Goal: Task Accomplishment & Management: Manage account settings

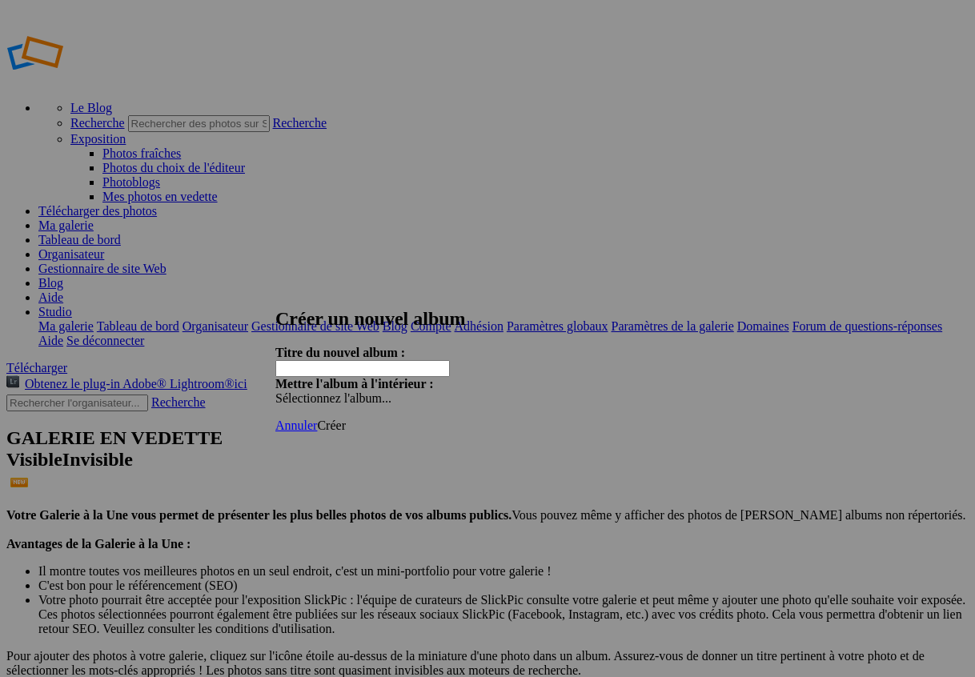
click at [317, 419] on font "Annuler" at bounding box center [296, 426] width 42 height 14
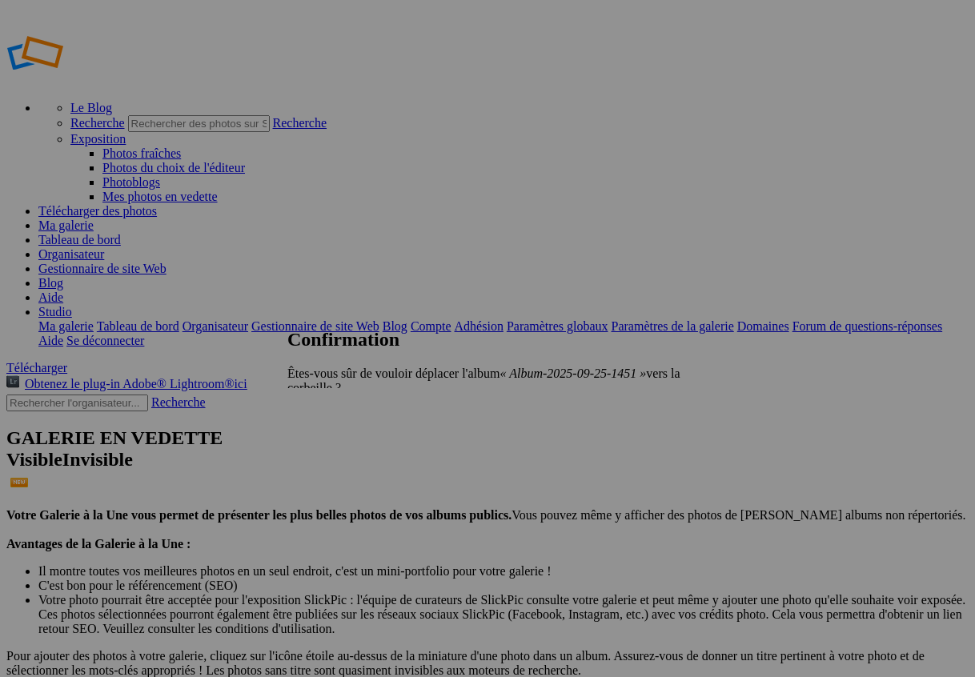
click at [348, 408] on font "Oui" at bounding box center [338, 415] width 19 height 14
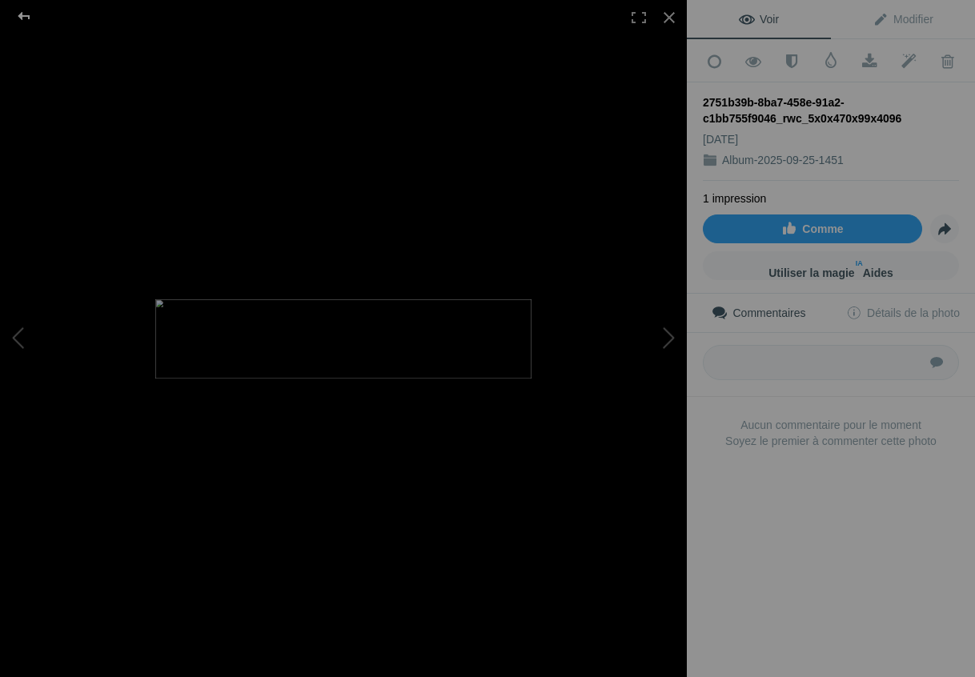
click at [27, 18] on div at bounding box center [24, 16] width 58 height 32
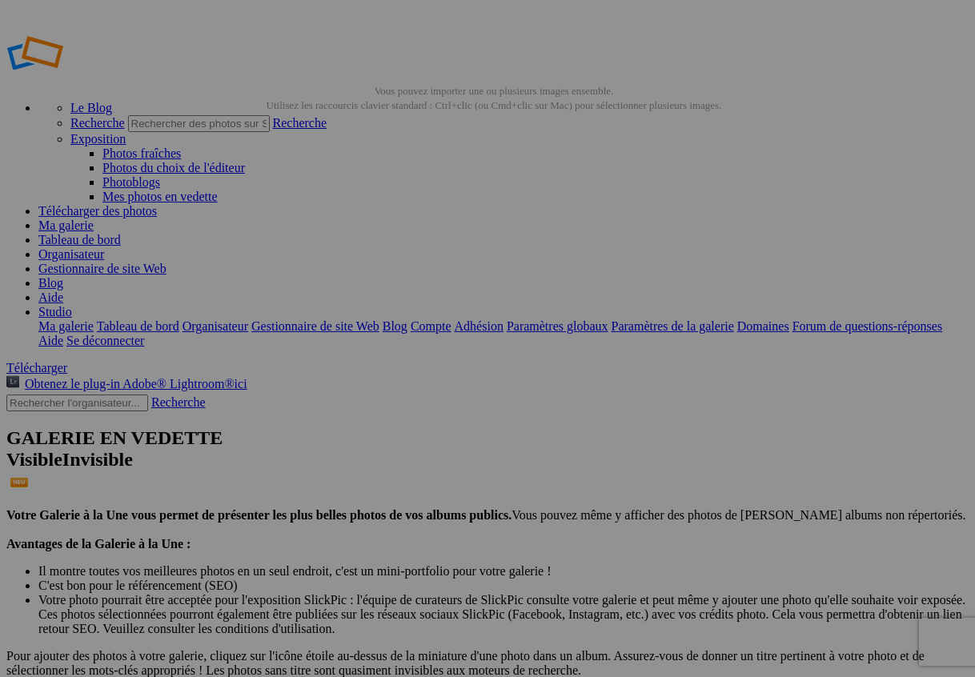
drag, startPoint x: 456, startPoint y: 296, endPoint x: 469, endPoint y: 300, distance: 13.4
type input "A"
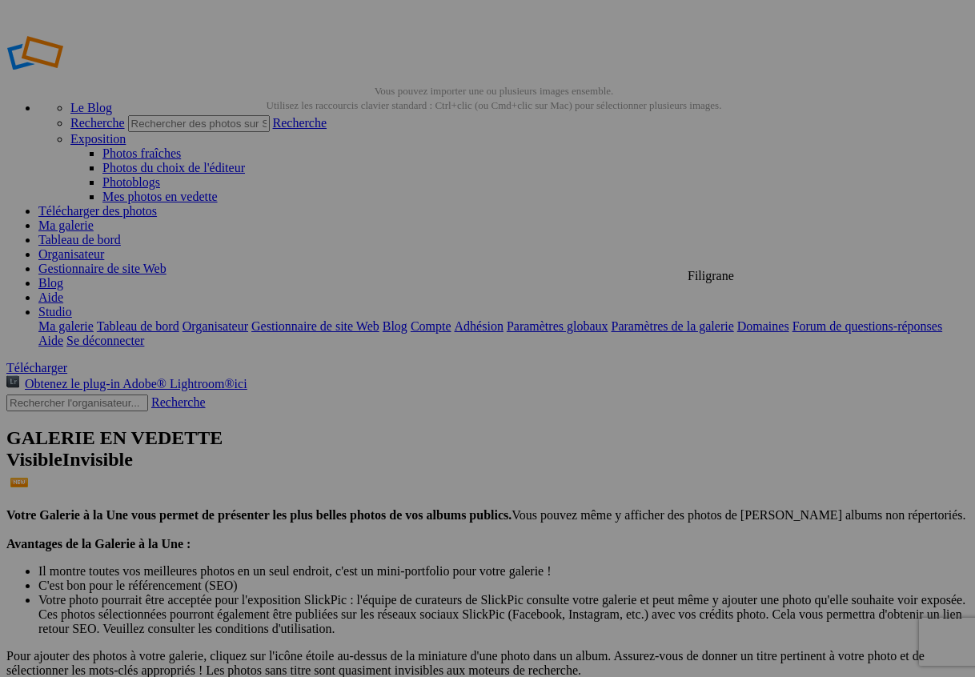
scroll to position [0, 109]
type input "LOGO AGENCE NOUVEAU REGARD DAVID BARCHECHAT"
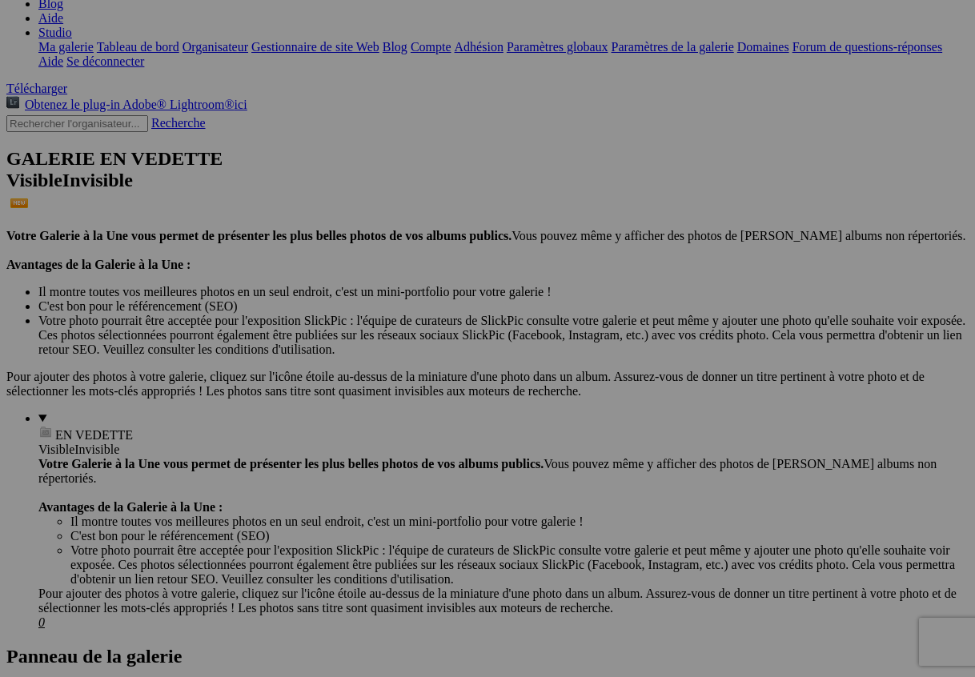
scroll to position [612, 0]
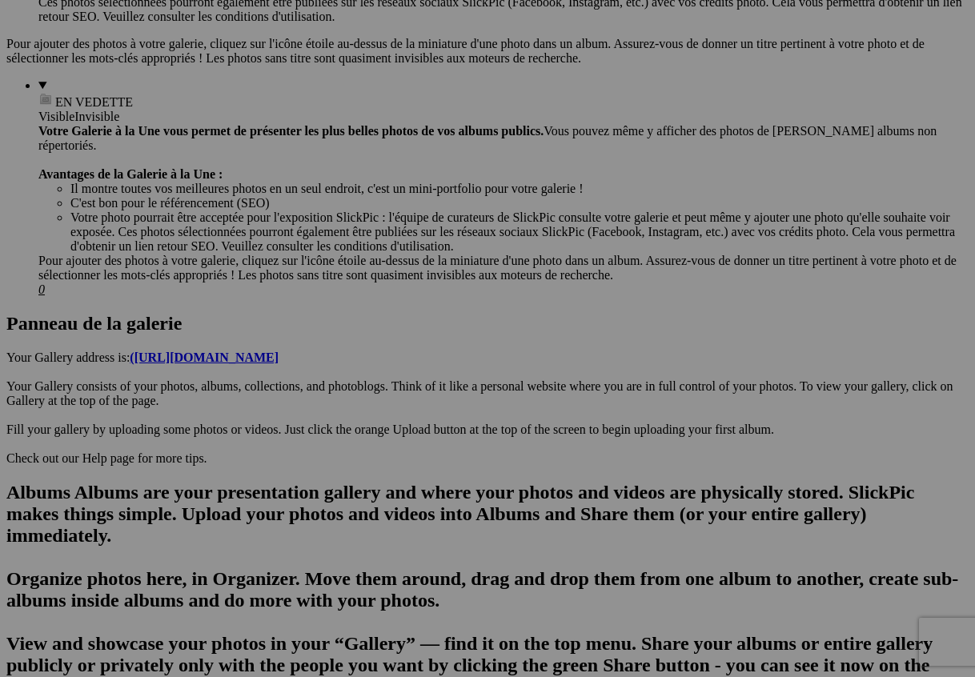
type input "NOS CLIENTS"
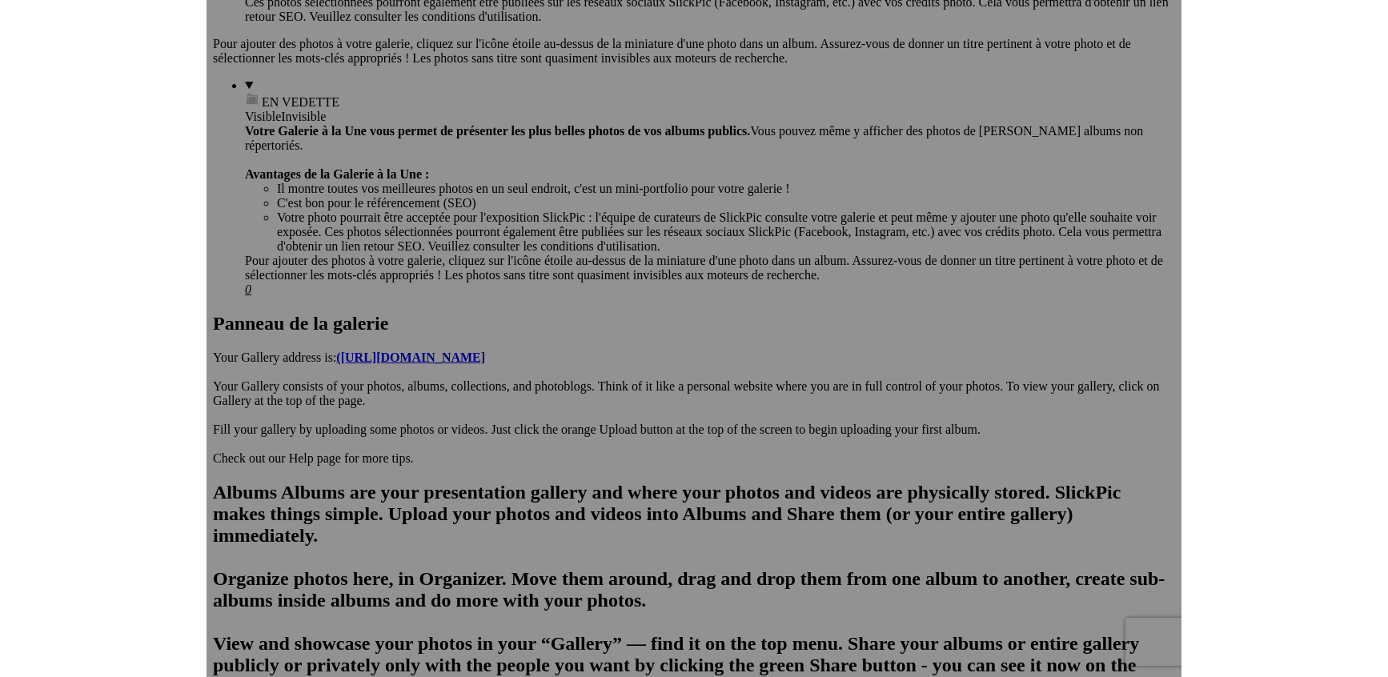
scroll to position [176, 0]
